Goal: Check status: Check status

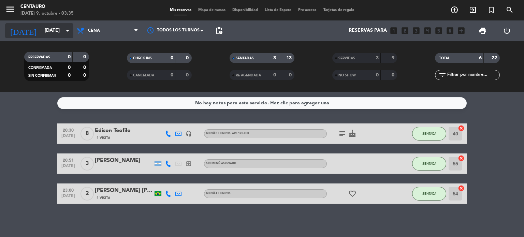
click at [64, 29] on icon "arrow_drop_down" at bounding box center [67, 31] width 8 height 8
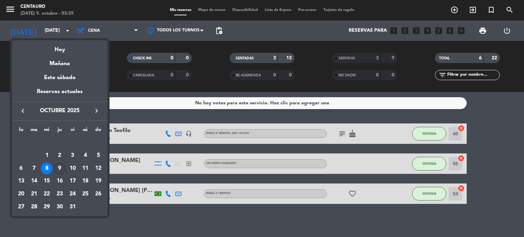
click at [63, 169] on div "9" at bounding box center [60, 169] width 12 height 12
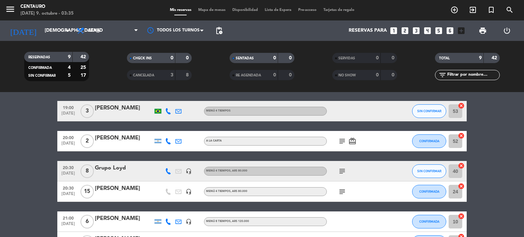
scroll to position [34, 0]
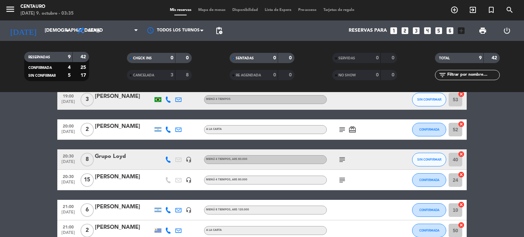
click at [345, 180] on icon "subject" at bounding box center [342, 180] width 8 height 8
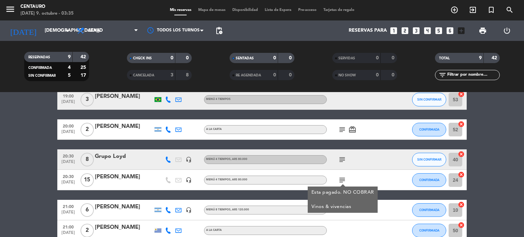
click at [345, 180] on icon "subject" at bounding box center [342, 180] width 8 height 8
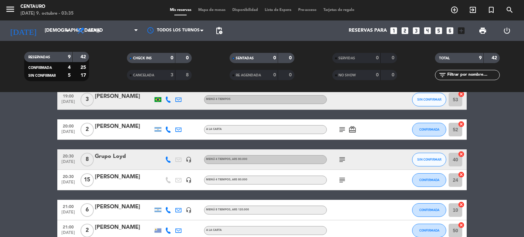
click at [341, 163] on icon "subject" at bounding box center [342, 160] width 8 height 8
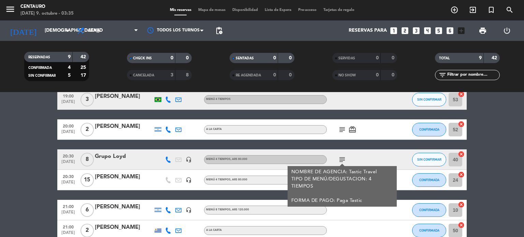
click at [343, 158] on icon "subject" at bounding box center [342, 160] width 8 height 8
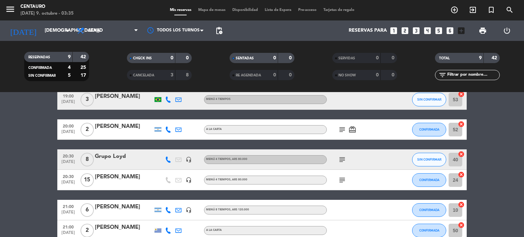
click at [341, 130] on icon "subject" at bounding box center [342, 130] width 8 height 8
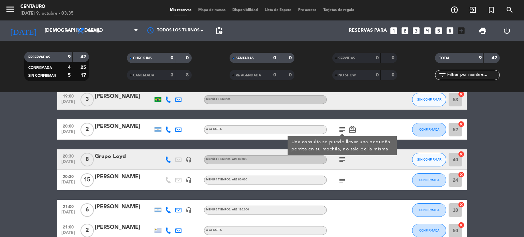
click at [341, 130] on icon "subject" at bounding box center [342, 130] width 8 height 8
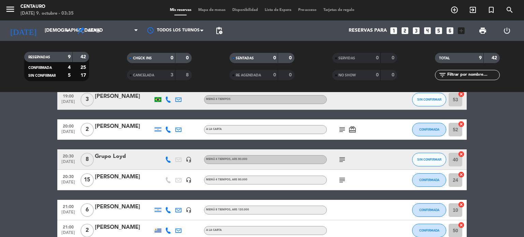
click at [353, 129] on icon "card_giftcard" at bounding box center [353, 130] width 8 height 8
click at [47, 37] on input "[DEMOGRAPHIC_DATA][DATE]" at bounding box center [73, 31] width 65 height 12
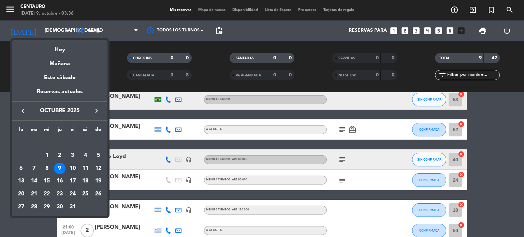
click at [75, 170] on div "10" at bounding box center [73, 169] width 12 height 12
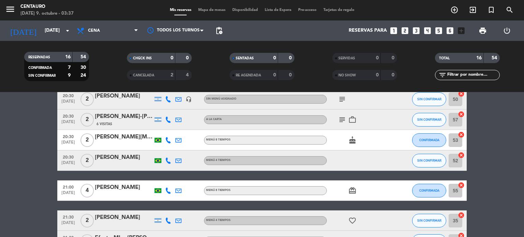
scroll to position [91, 0]
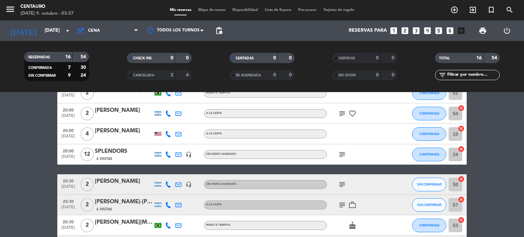
click at [343, 110] on icon "subject" at bounding box center [342, 114] width 8 height 8
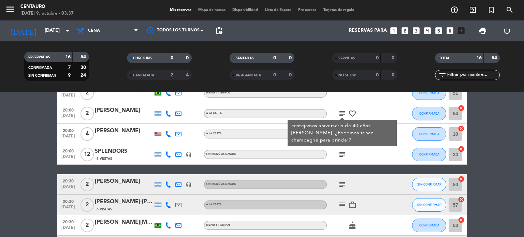
click at [343, 110] on icon "subject" at bounding box center [342, 114] width 8 height 8
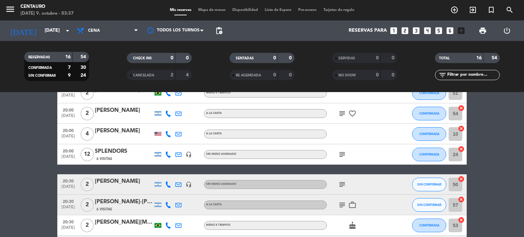
click at [344, 153] on icon "subject" at bounding box center [342, 155] width 8 height 8
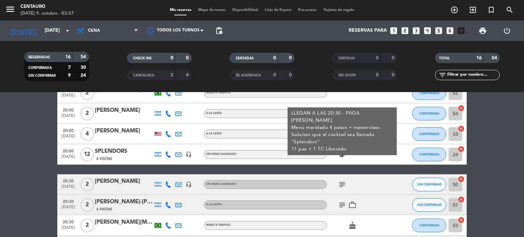
click at [344, 154] on icon "subject" at bounding box center [342, 155] width 8 height 8
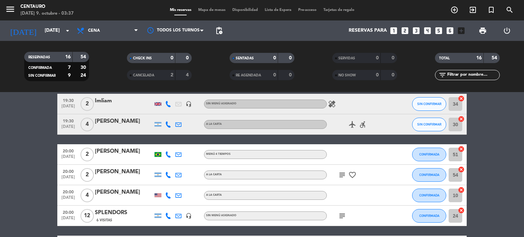
scroll to position [23, 0]
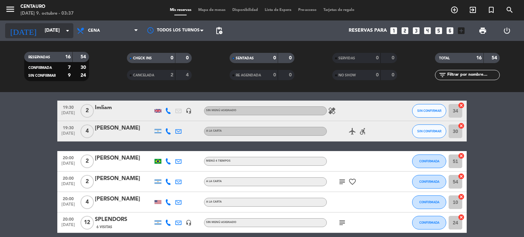
click at [45, 30] on input "[DATE]" at bounding box center [73, 31] width 65 height 12
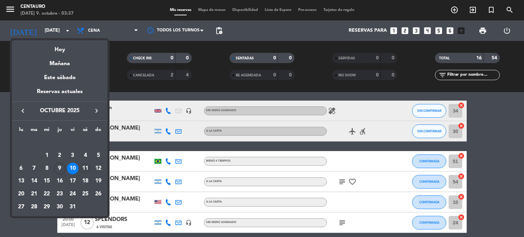
click at [83, 173] on div "11" at bounding box center [86, 169] width 12 height 12
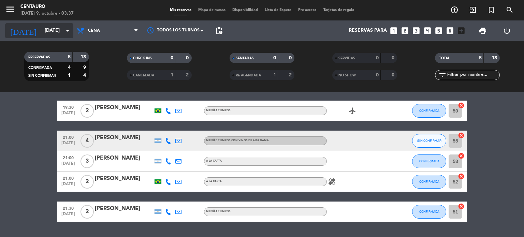
click at [55, 31] on input "[DATE]" at bounding box center [73, 31] width 65 height 12
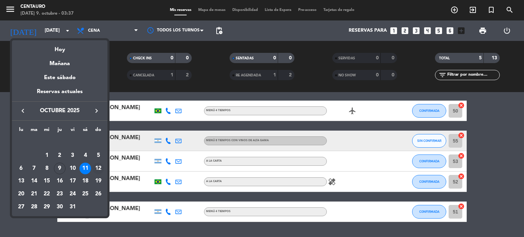
click at [101, 165] on div "12" at bounding box center [99, 169] width 12 height 12
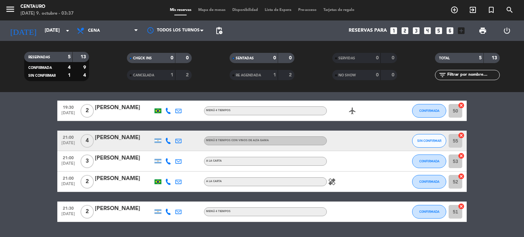
type input "[DATE]"
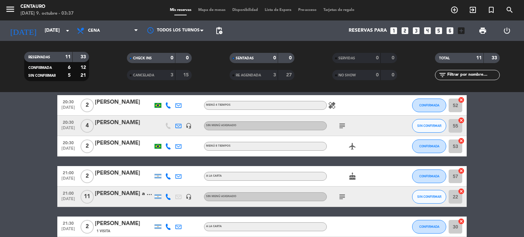
scroll to position [193, 0]
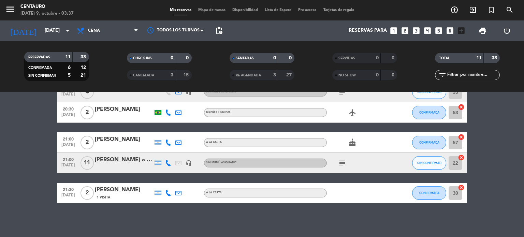
click at [342, 162] on icon "subject" at bounding box center [342, 163] width 8 height 8
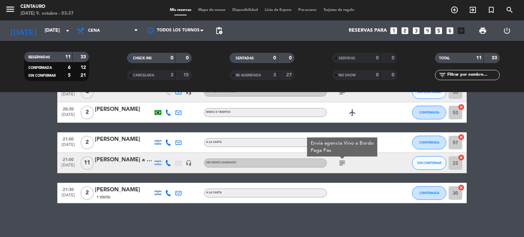
click at [342, 162] on icon "subject" at bounding box center [342, 163] width 8 height 8
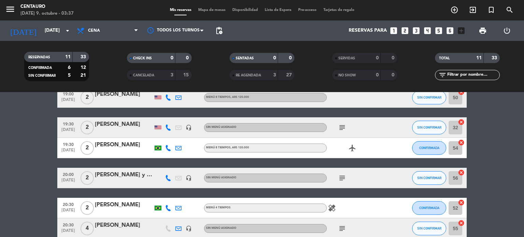
scroll to position [0, 0]
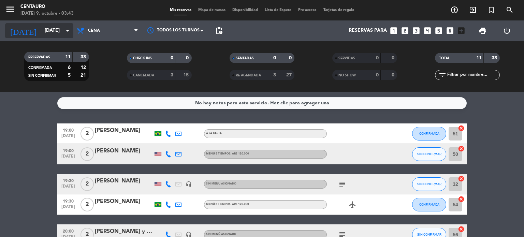
click at [61, 34] on input "[DATE]" at bounding box center [73, 31] width 65 height 12
